Goal: Navigation & Orientation: Find specific page/section

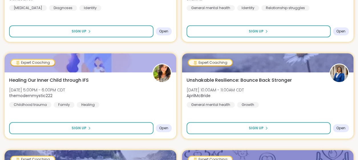
scroll to position [1236, 0]
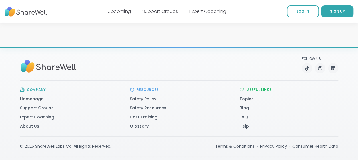
click at [120, 13] on link "Upcoming" at bounding box center [119, 11] width 23 height 7
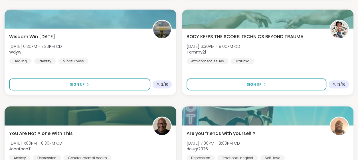
scroll to position [524, 0]
